Goal: Check status: Check status

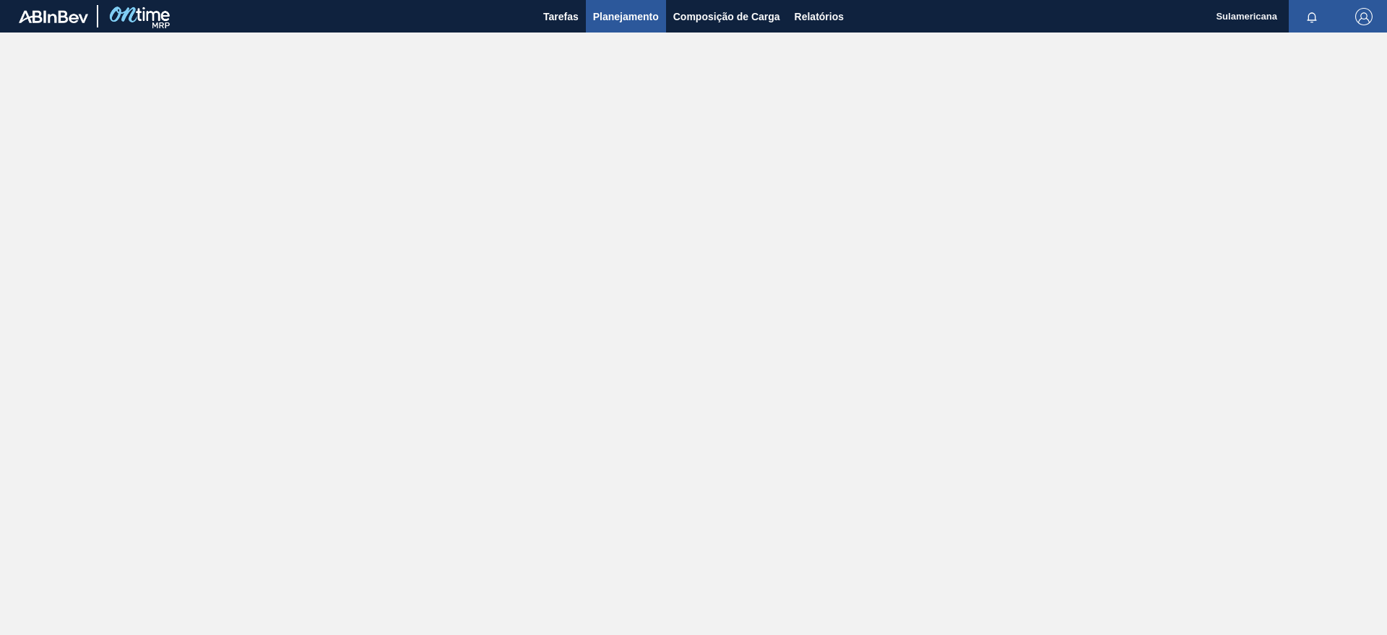
click at [625, 23] on span "Planejamento" at bounding box center [626, 16] width 66 height 17
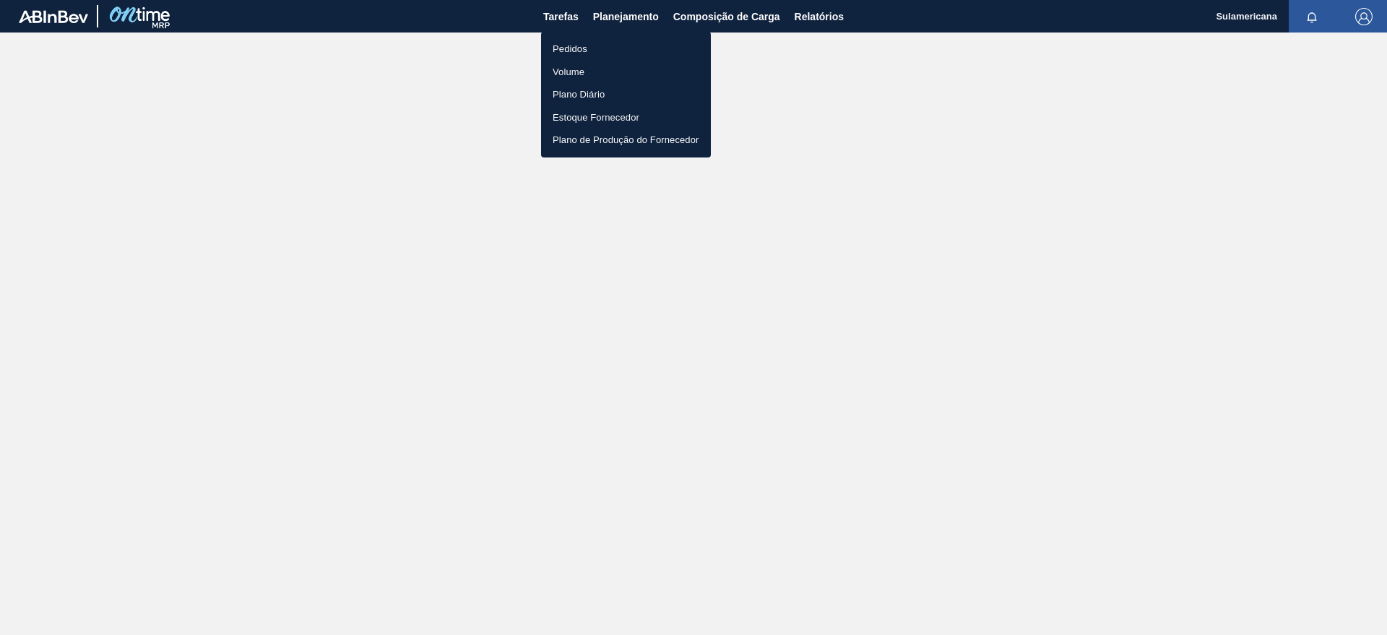
click at [593, 46] on li "Pedidos" at bounding box center [626, 49] width 170 height 23
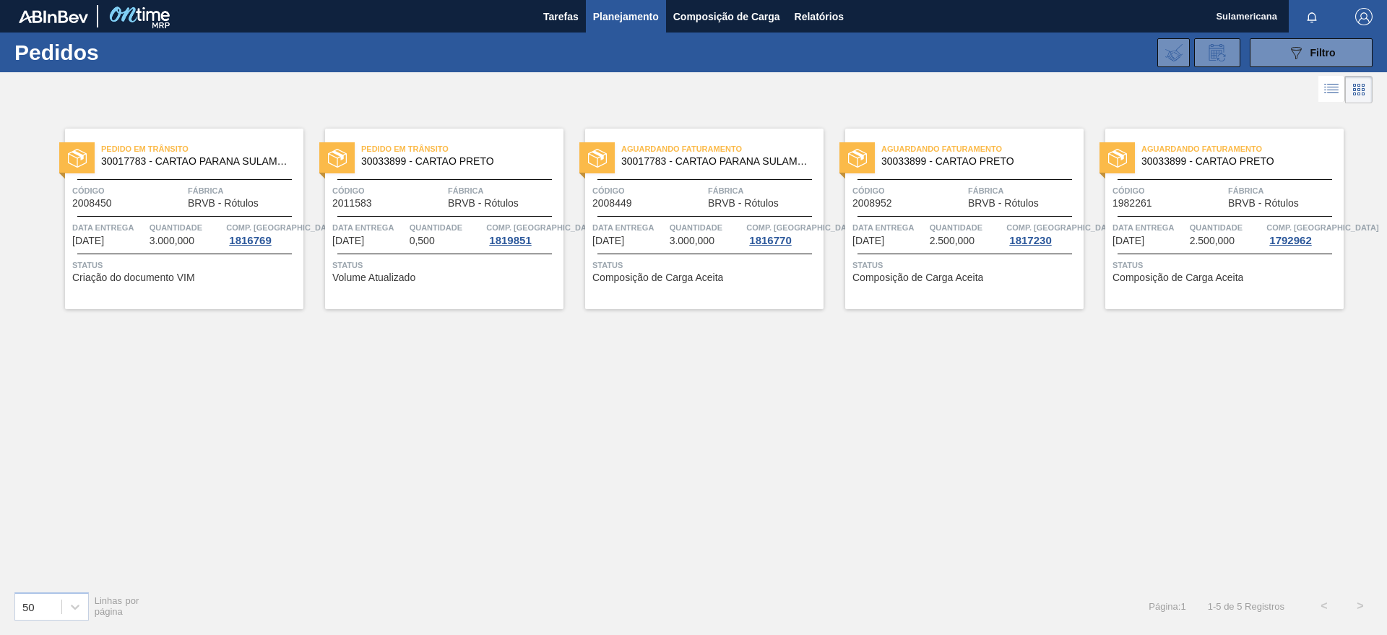
click at [1017, 231] on span "Comp. [GEOGRAPHIC_DATA]" at bounding box center [1063, 227] width 112 height 14
click at [952, 225] on span "Quantidade" at bounding box center [967, 227] width 74 height 14
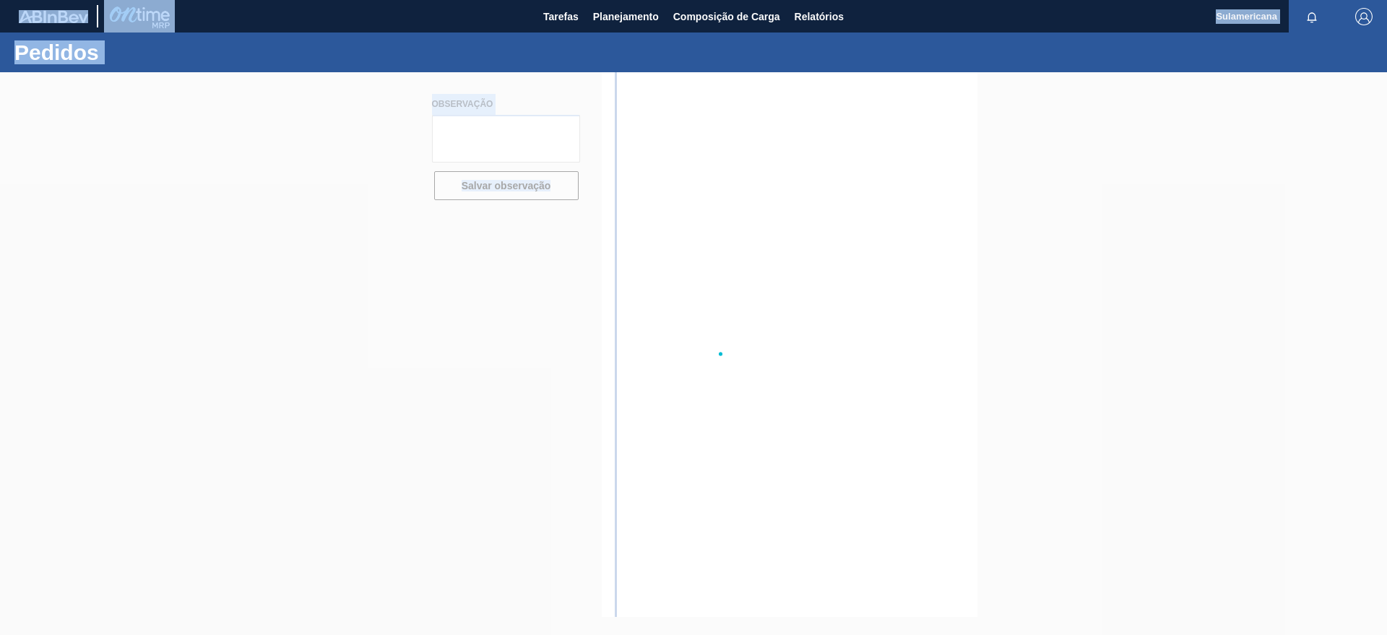
click at [952, 225] on div at bounding box center [693, 353] width 1387 height 563
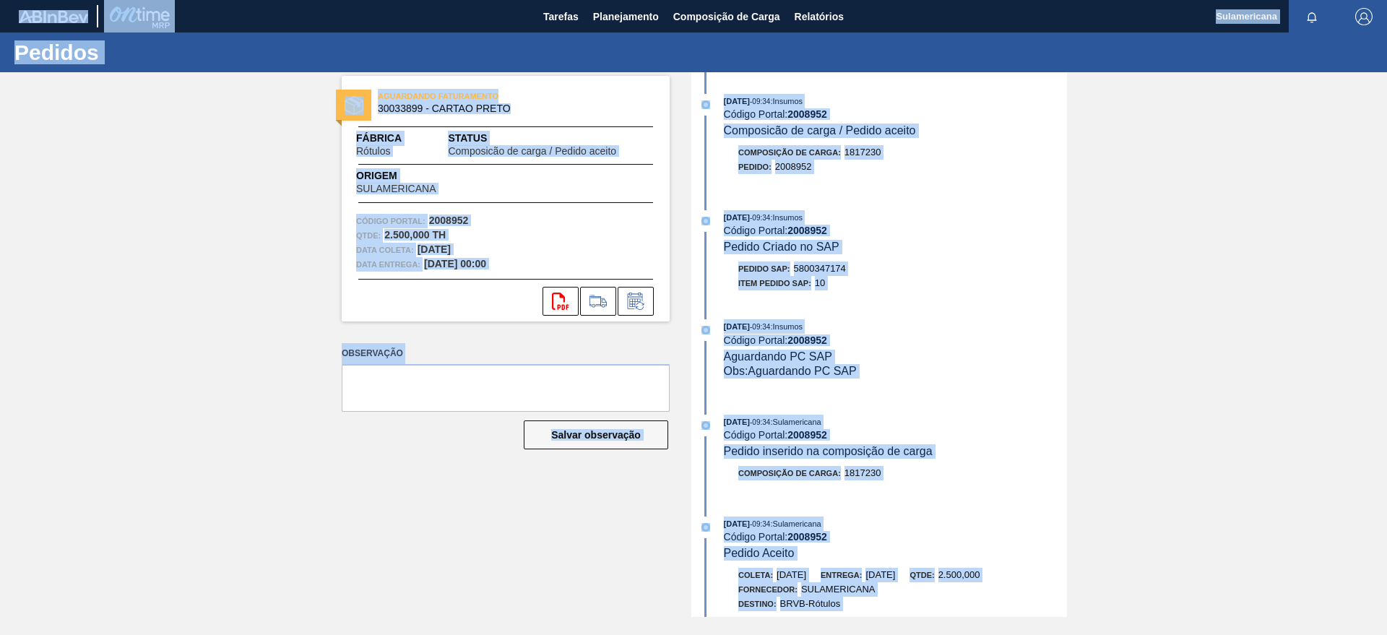
click at [915, 292] on div "[DATE] 09:34 : Insumos Código Portal: 2008952 Pedido Criado no SAP Pedido SAP: …" at bounding box center [881, 253] width 372 height 87
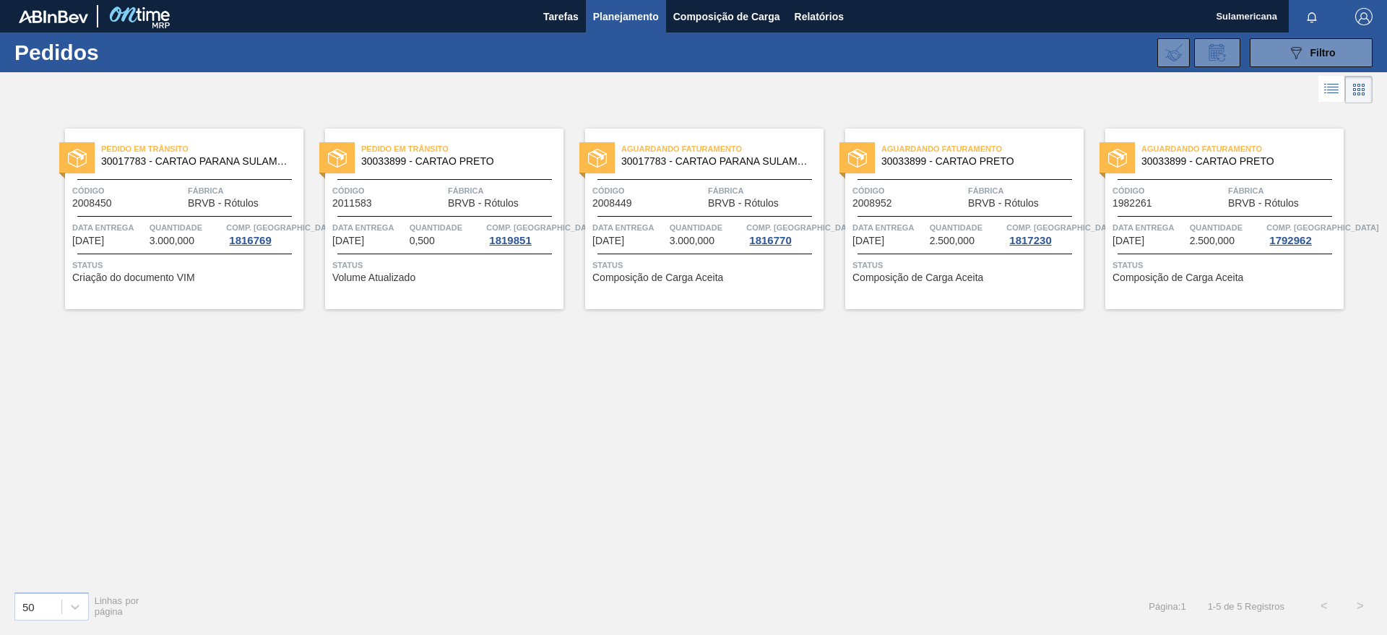
click at [1212, 236] on span "2.500,000" at bounding box center [1212, 241] width 45 height 11
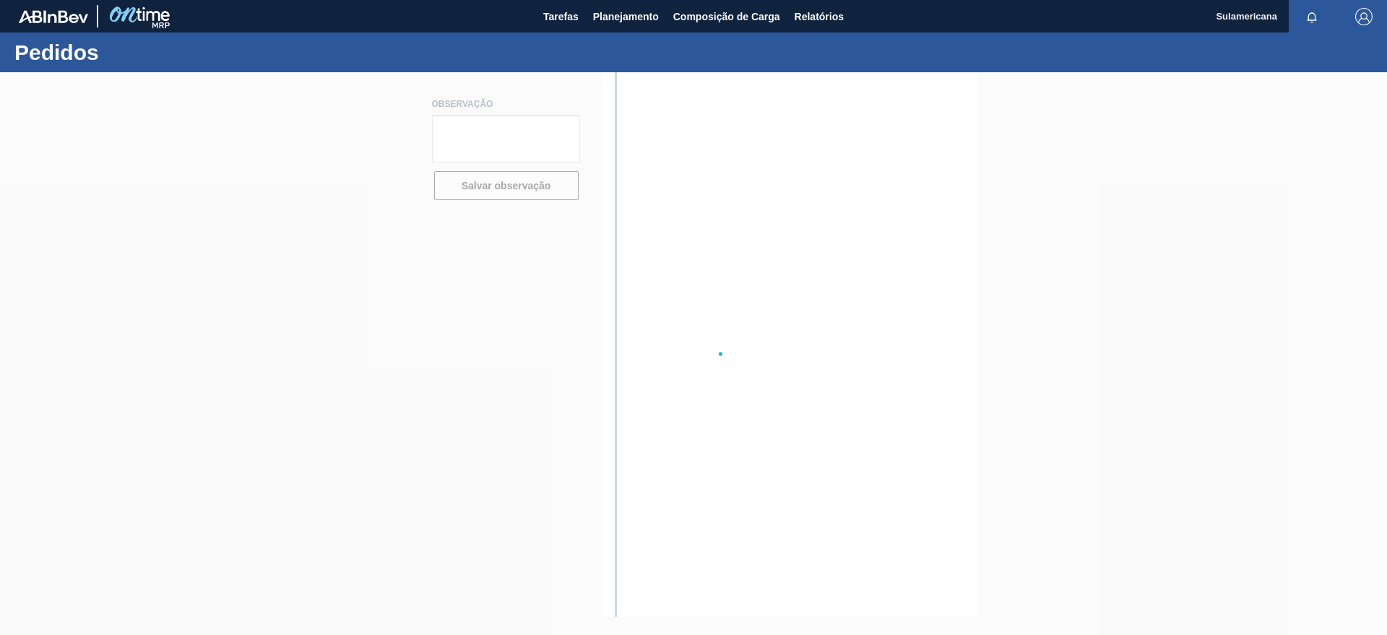
click at [1212, 236] on div at bounding box center [693, 353] width 1387 height 563
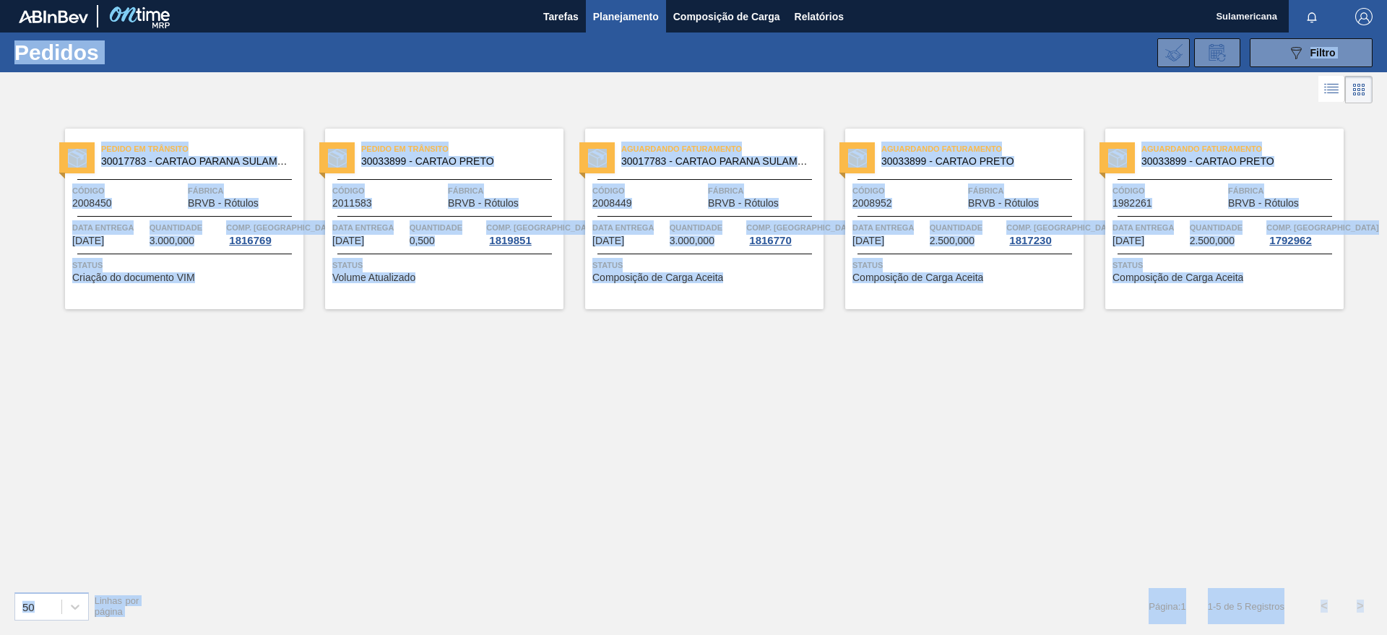
click at [681, 390] on div "Pedido em Trânsito 30017783 - CARTAO PARANA SULAMERICANA Código 2008450 Fábrica…" at bounding box center [693, 343] width 1387 height 473
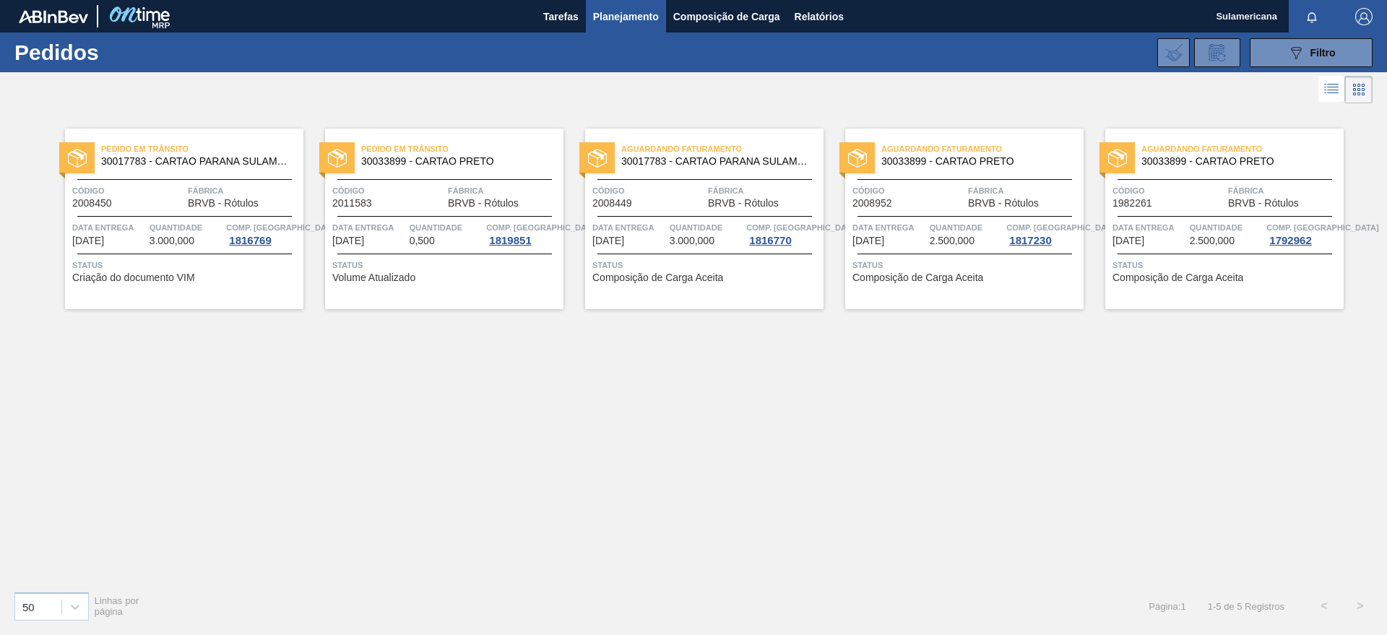
click at [699, 237] on span "3.000,000" at bounding box center [692, 241] width 45 height 11
